Goal: Task Accomplishment & Management: Use online tool/utility

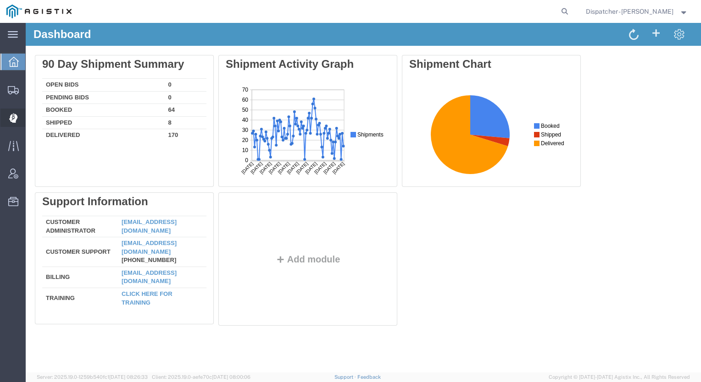
click at [11, 118] on icon at bounding box center [13, 118] width 8 height 9
click at [32, 113] on span "Dispatch Manager" at bounding box center [28, 118] width 6 height 18
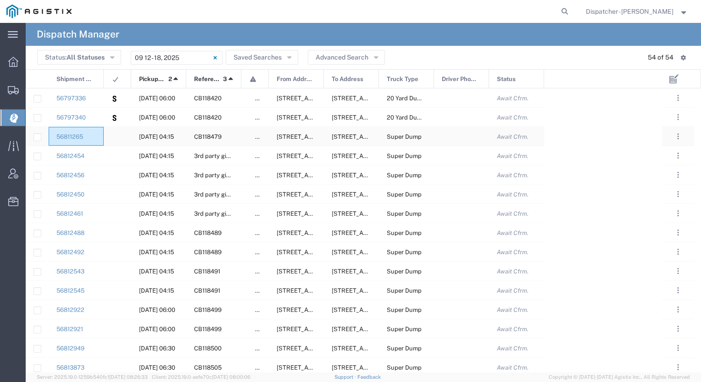
click at [99, 136] on div "56811265" at bounding box center [76, 136] width 55 height 19
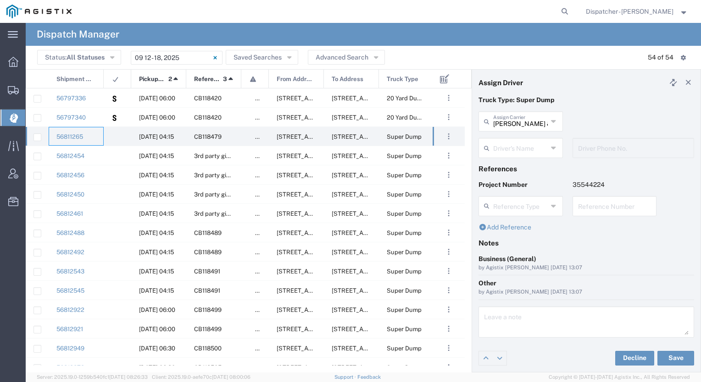
click at [517, 142] on input "text" at bounding box center [520, 147] width 55 height 16
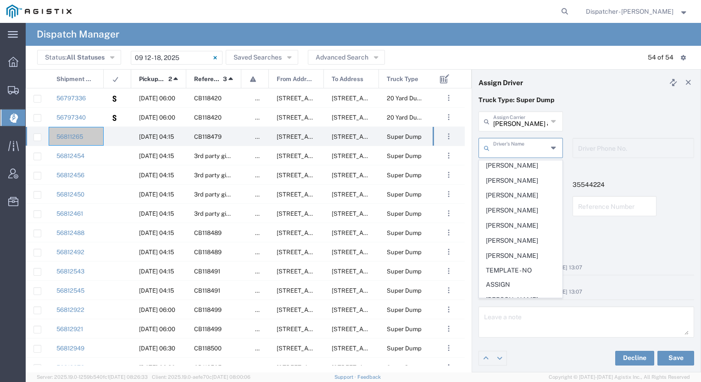
scroll to position [227, 0]
click at [516, 294] on span "[PERSON_NAME]" at bounding box center [520, 300] width 83 height 14
type input "[PERSON_NAME]"
type input "2096295517"
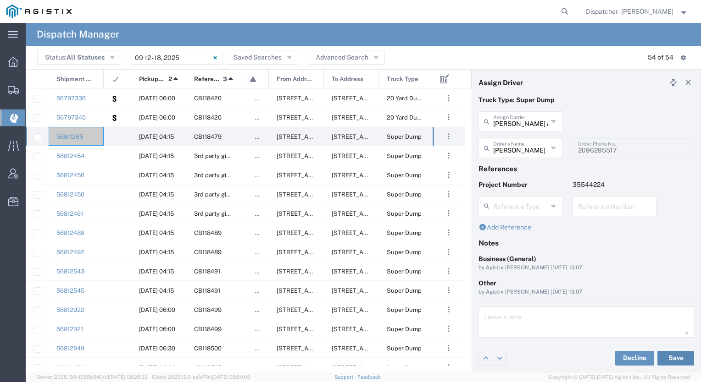
click at [686, 363] on button "Save" at bounding box center [675, 358] width 37 height 15
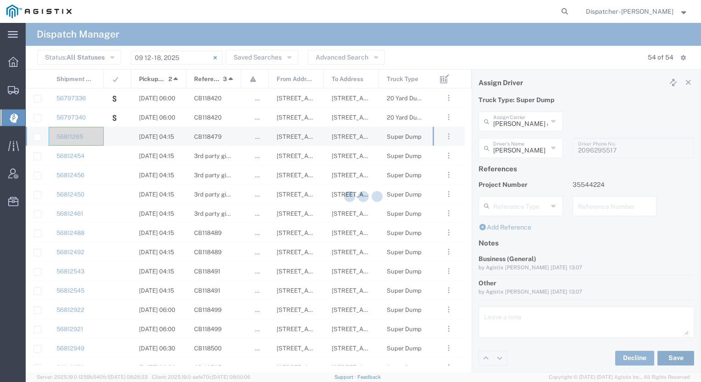
type input "[PERSON_NAME]"
